Goal: Information Seeking & Learning: Learn about a topic

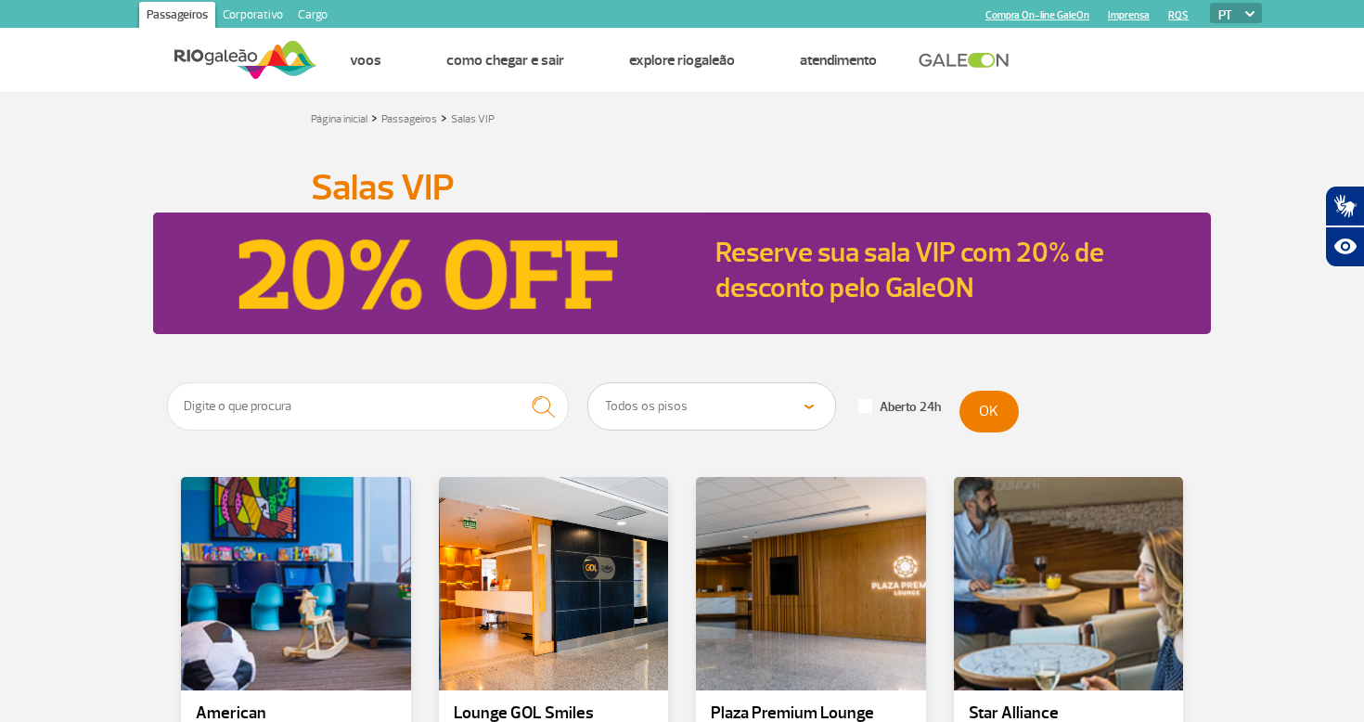
click at [816, 133] on div "Página inicial > Passageiros > Salas VIP Salas VIP Salas VIP Reserve sua sala V…" at bounding box center [682, 488] width 1364 height 793
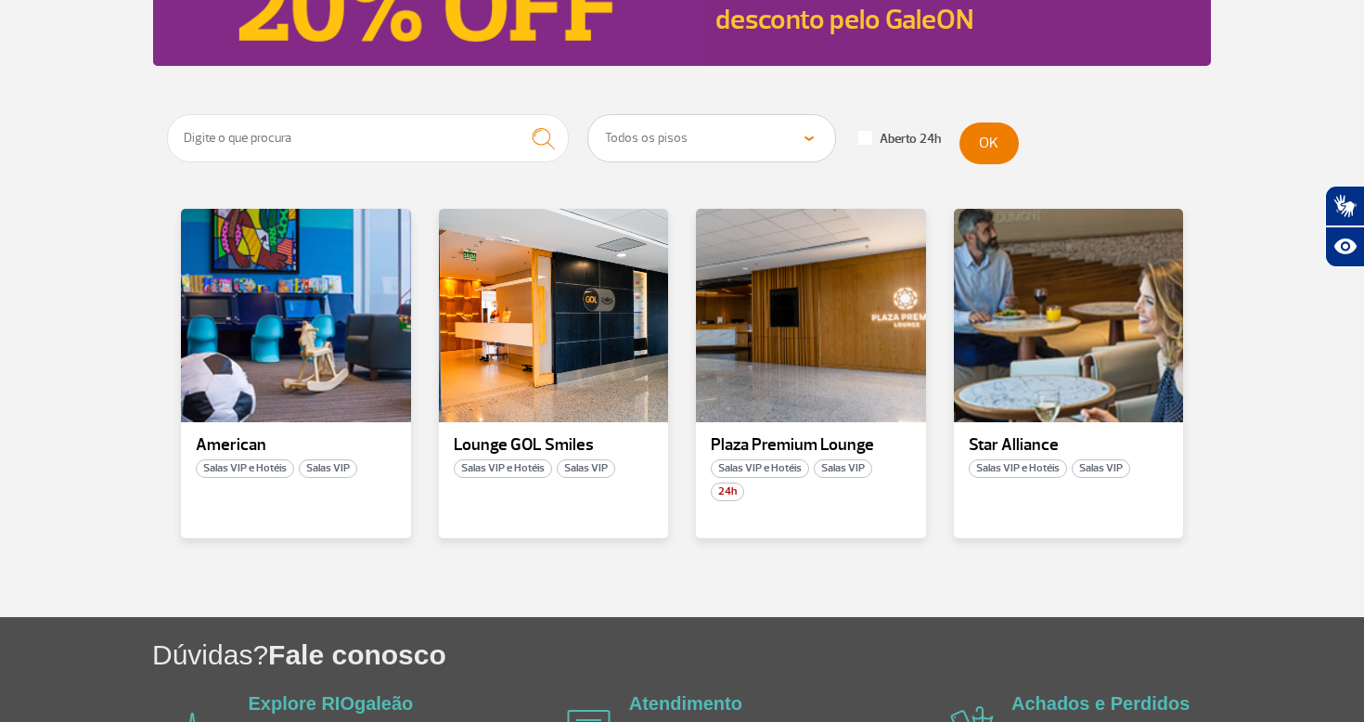
scroll to position [273, 0]
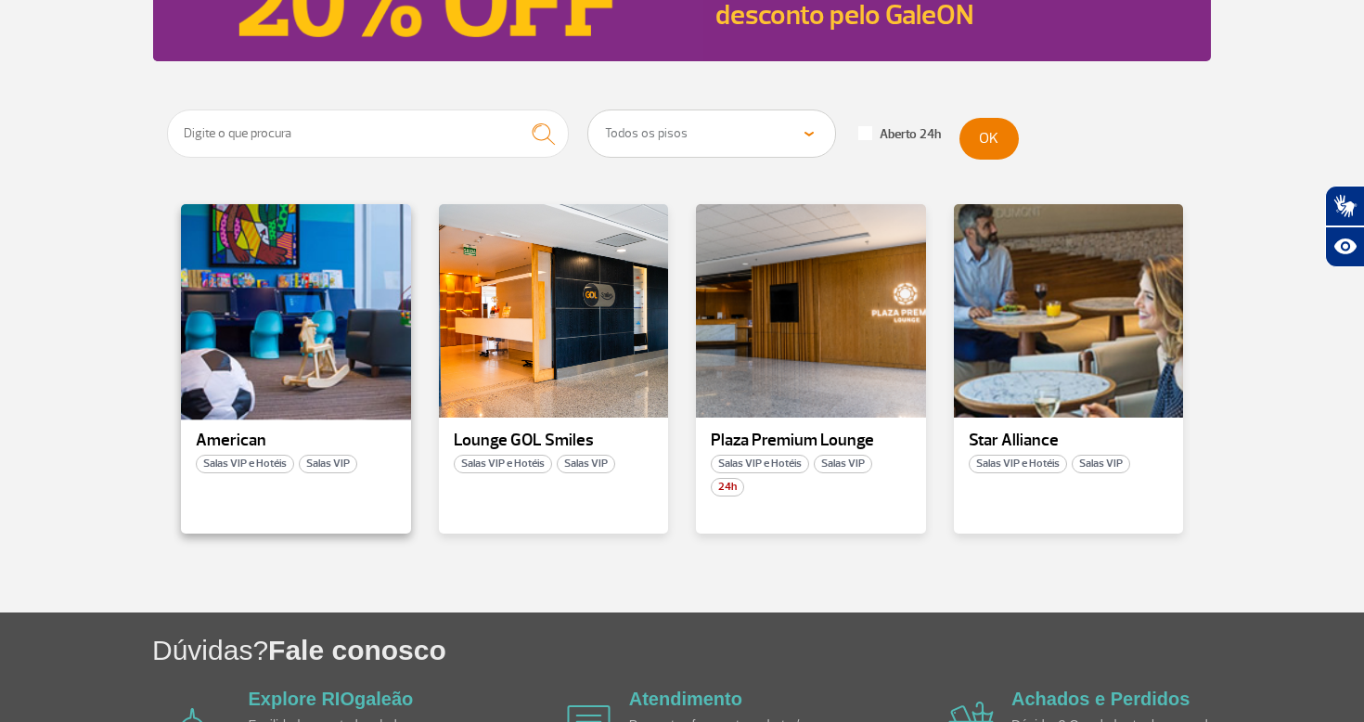
click at [348, 288] on div at bounding box center [296, 311] width 234 height 218
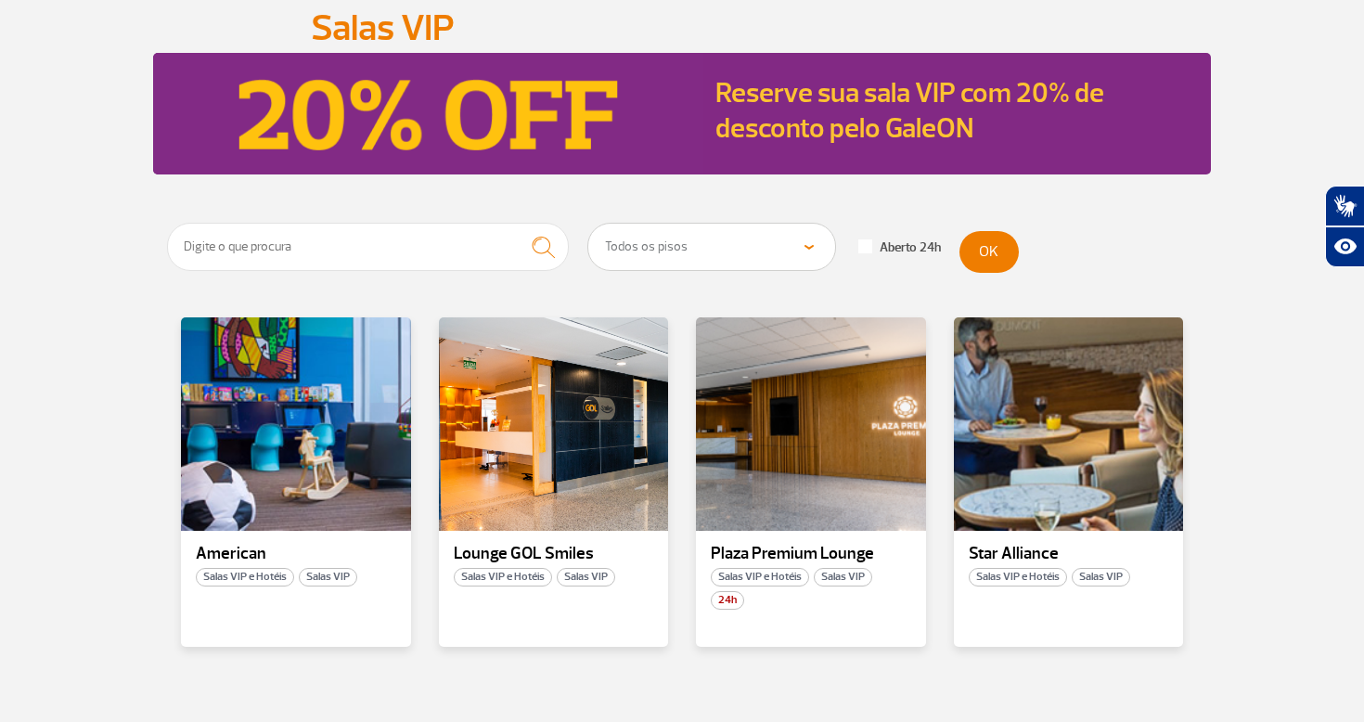
scroll to position [160, 0]
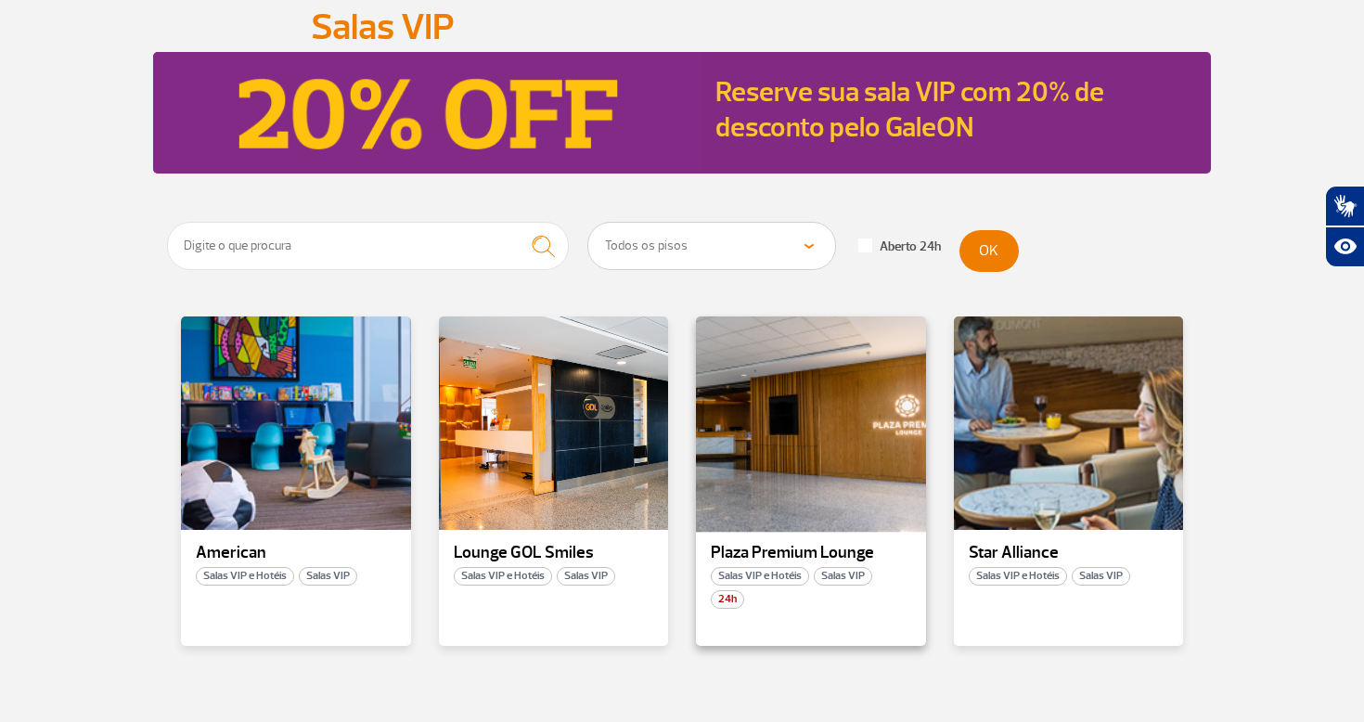
click at [774, 469] on div at bounding box center [811, 423] width 234 height 218
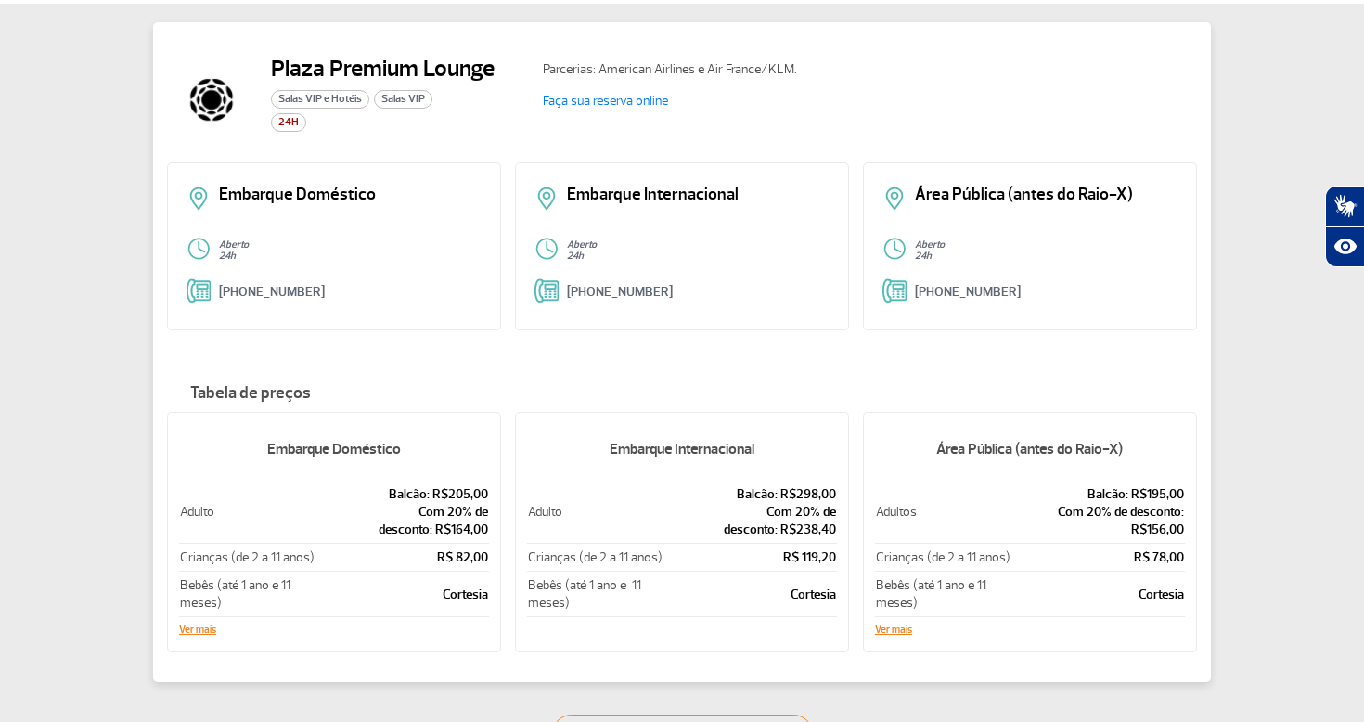
scroll to position [87, 0]
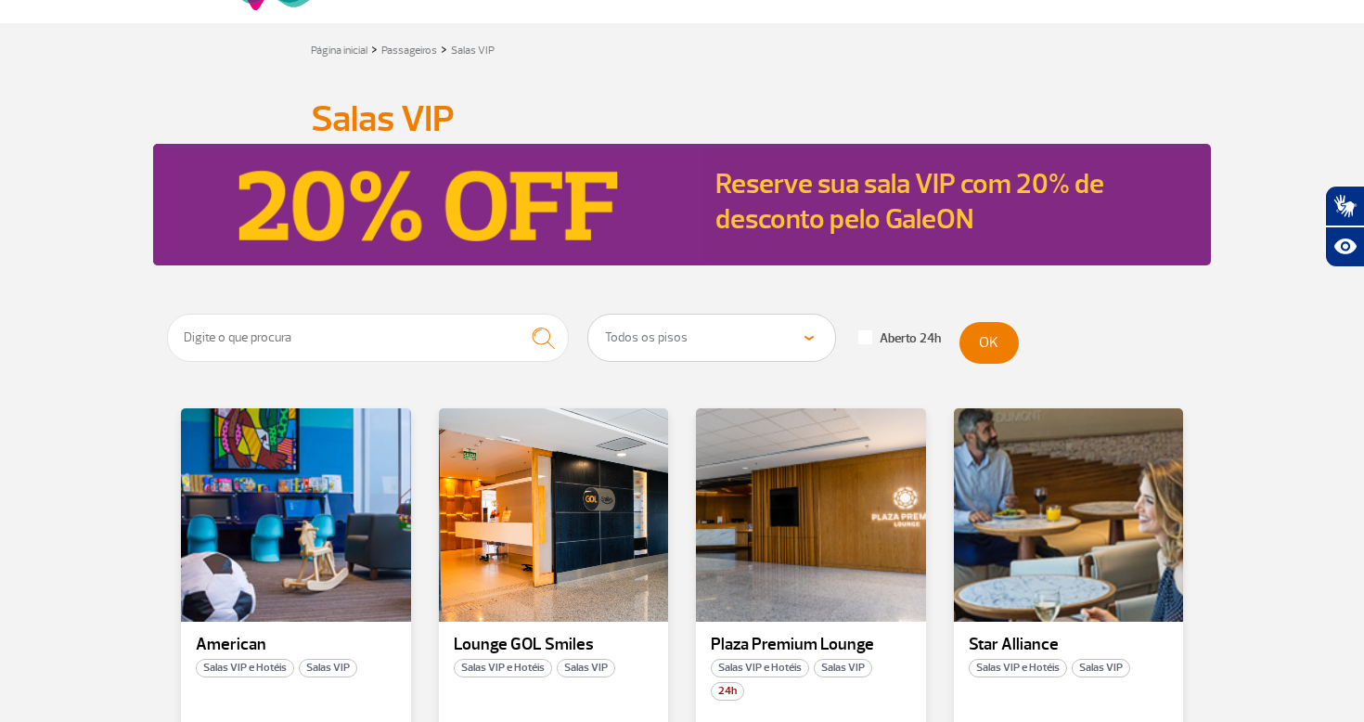
scroll to position [94, 0]
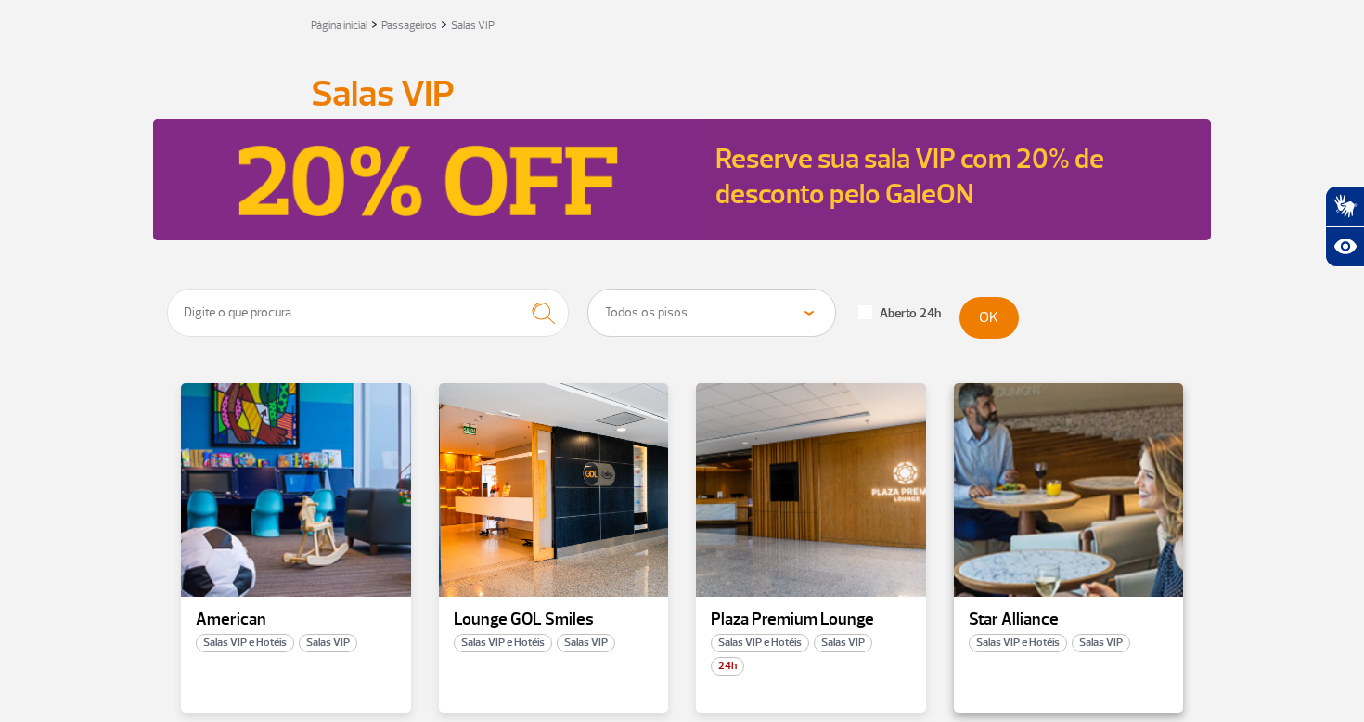
click at [1096, 599] on div "Star Alliance Salas VIP e Hotéis Salas VIP" at bounding box center [1069, 547] width 230 height 329
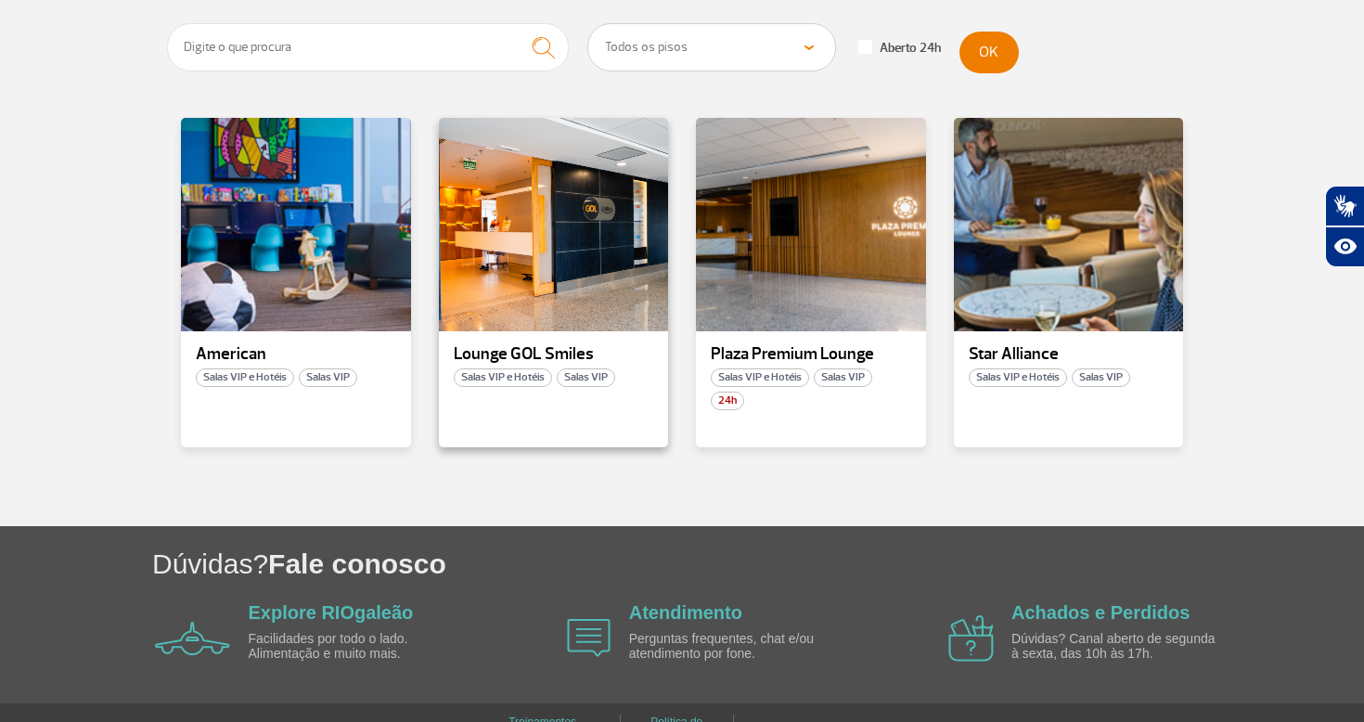
scroll to position [353, 0]
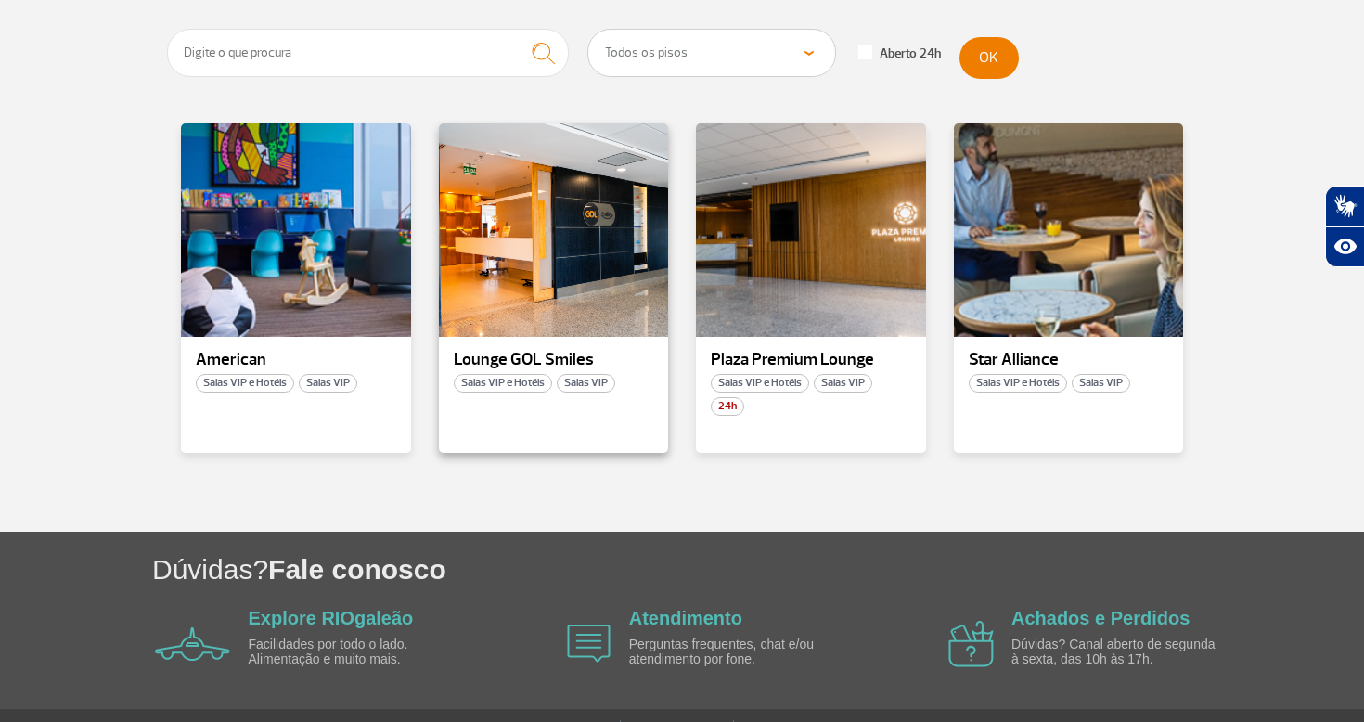
click at [530, 345] on div "Lounge GOL Smiles Salas VIP e Hotéis Salas VIP" at bounding box center [554, 287] width 230 height 329
